Goal: Task Accomplishment & Management: Use online tool/utility

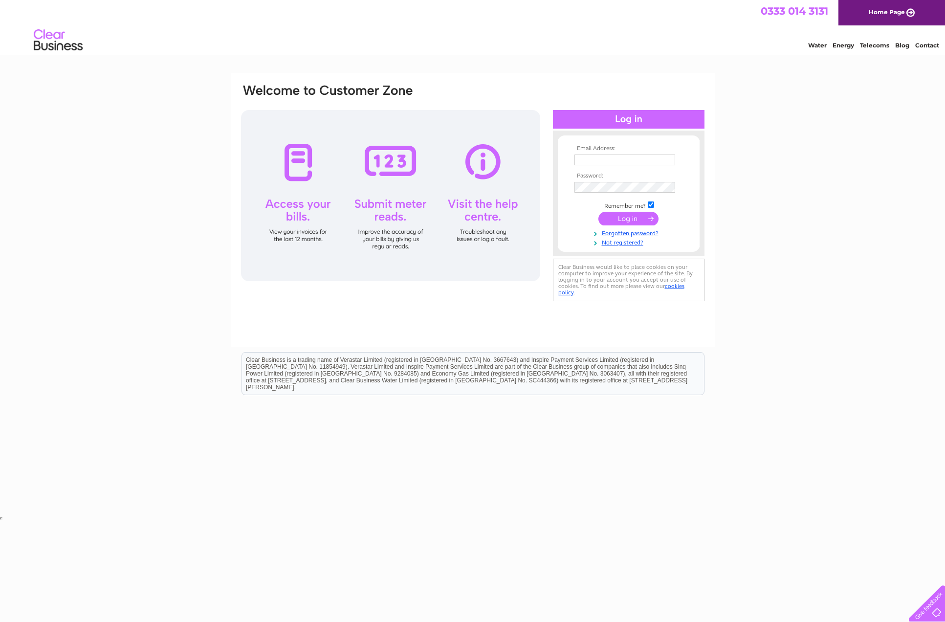
type input "accounts@nc-ec.co.uk"
click at [613, 217] on input "submit" at bounding box center [628, 219] width 60 height 14
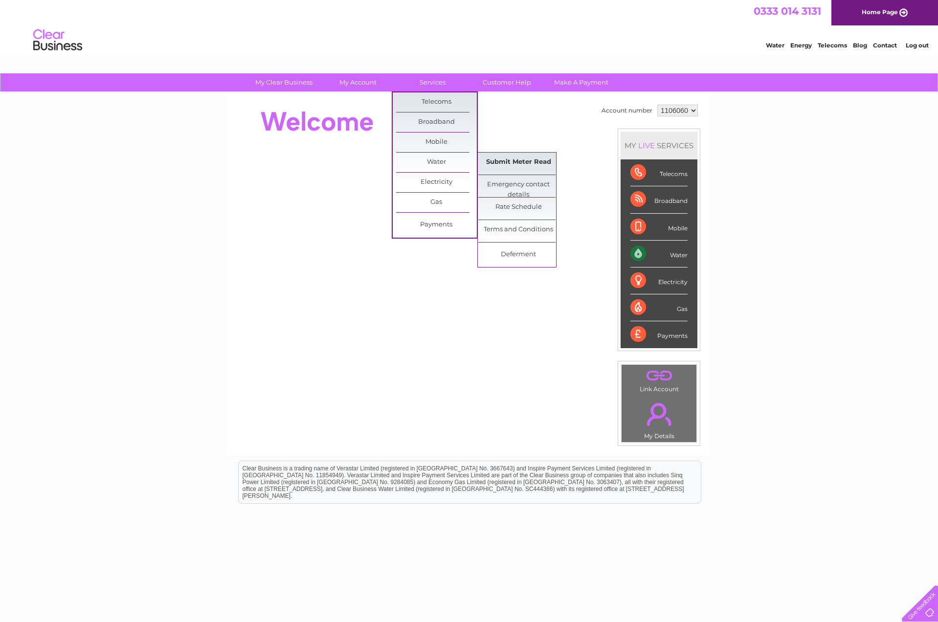
click at [534, 159] on link "Submit Meter Read" at bounding box center [518, 163] width 81 height 20
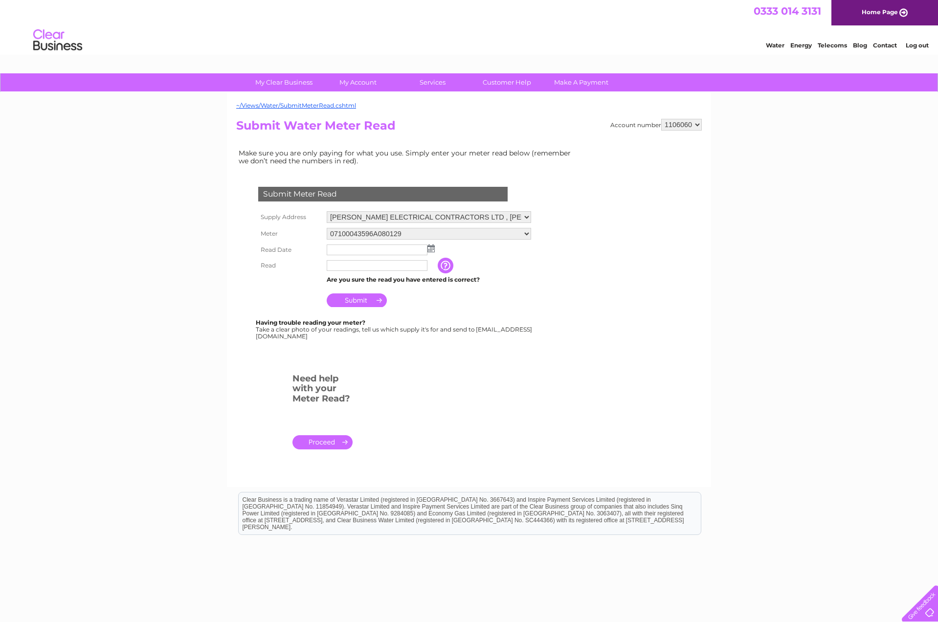
click at [427, 247] on img at bounding box center [430, 248] width 7 height 8
click at [349, 332] on link "29" at bounding box center [351, 335] width 15 height 10
type input "[DATE]"
click at [356, 262] on input "text" at bounding box center [377, 265] width 101 height 11
type input "513"
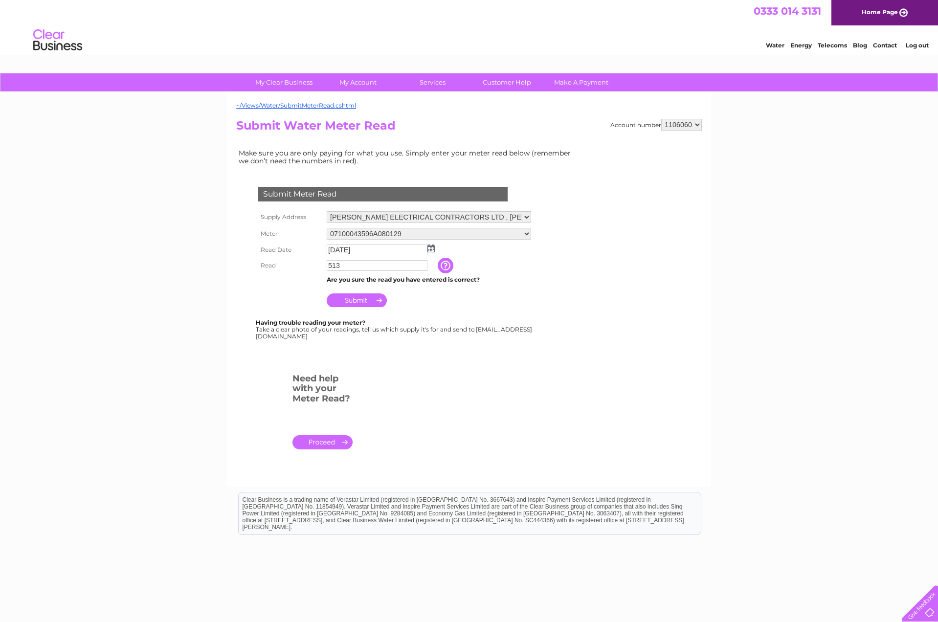
click at [354, 299] on input "Submit" at bounding box center [357, 300] width 60 height 14
